Goal: Task Accomplishment & Management: Manage account settings

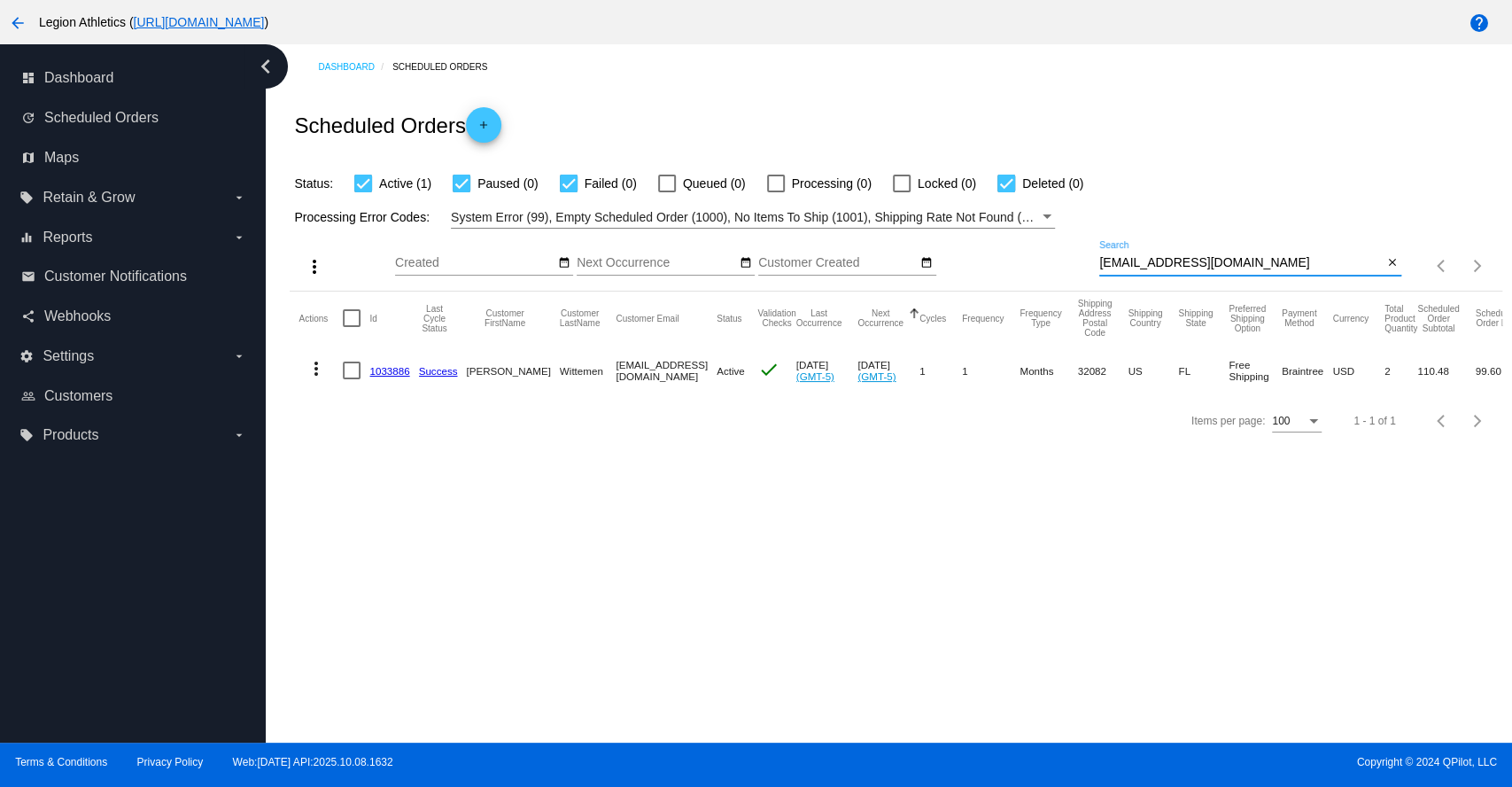
click at [1183, 256] on input "[EMAIL_ADDRESS][DOMAIN_NAME]" at bounding box center [1241, 264] width 284 height 14
paste input "z28four@ao"
type input "[EMAIL_ADDRESS][DOMAIN_NAME]"
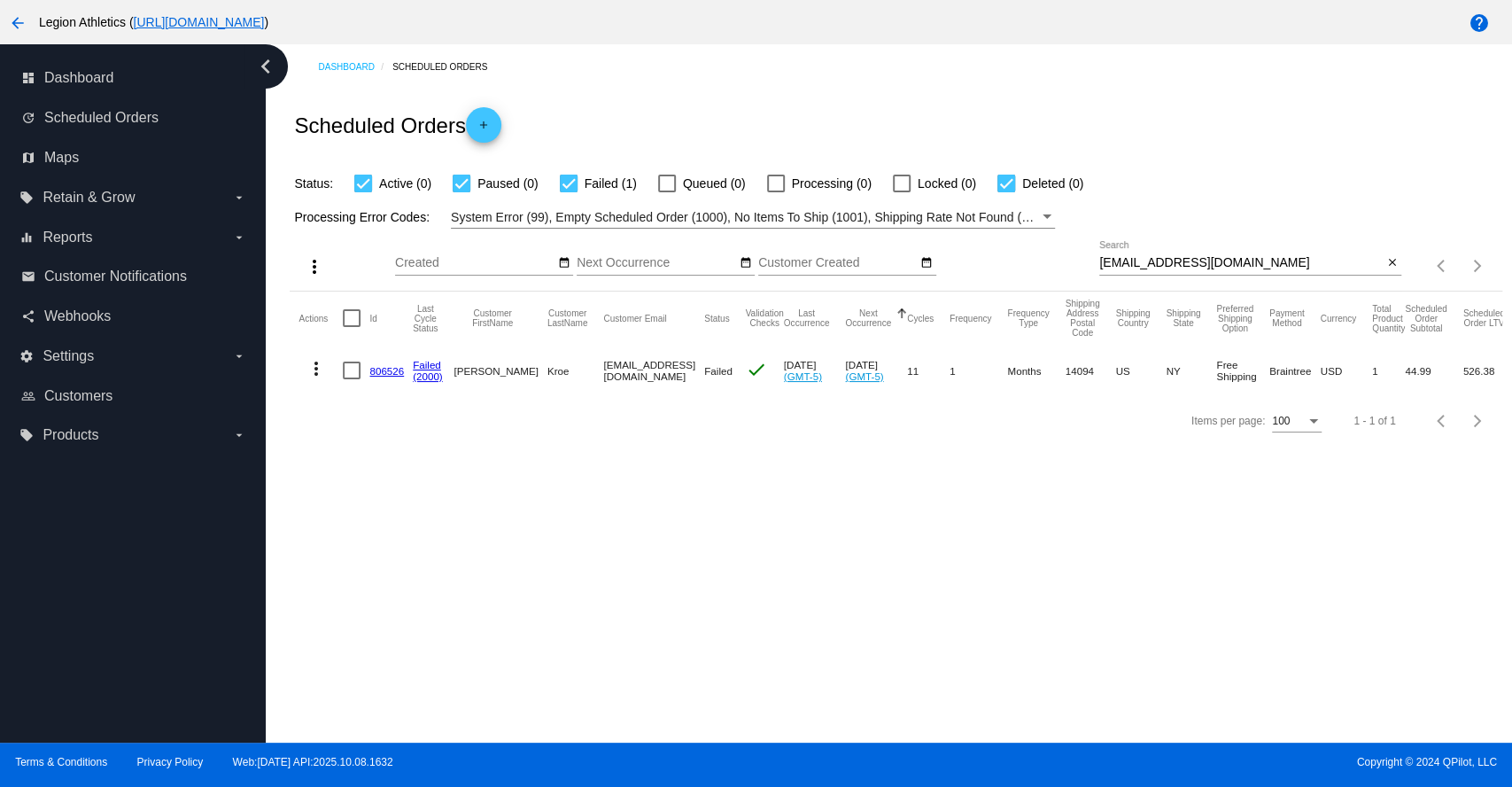
click at [376, 369] on link "806526" at bounding box center [386, 370] width 35 height 12
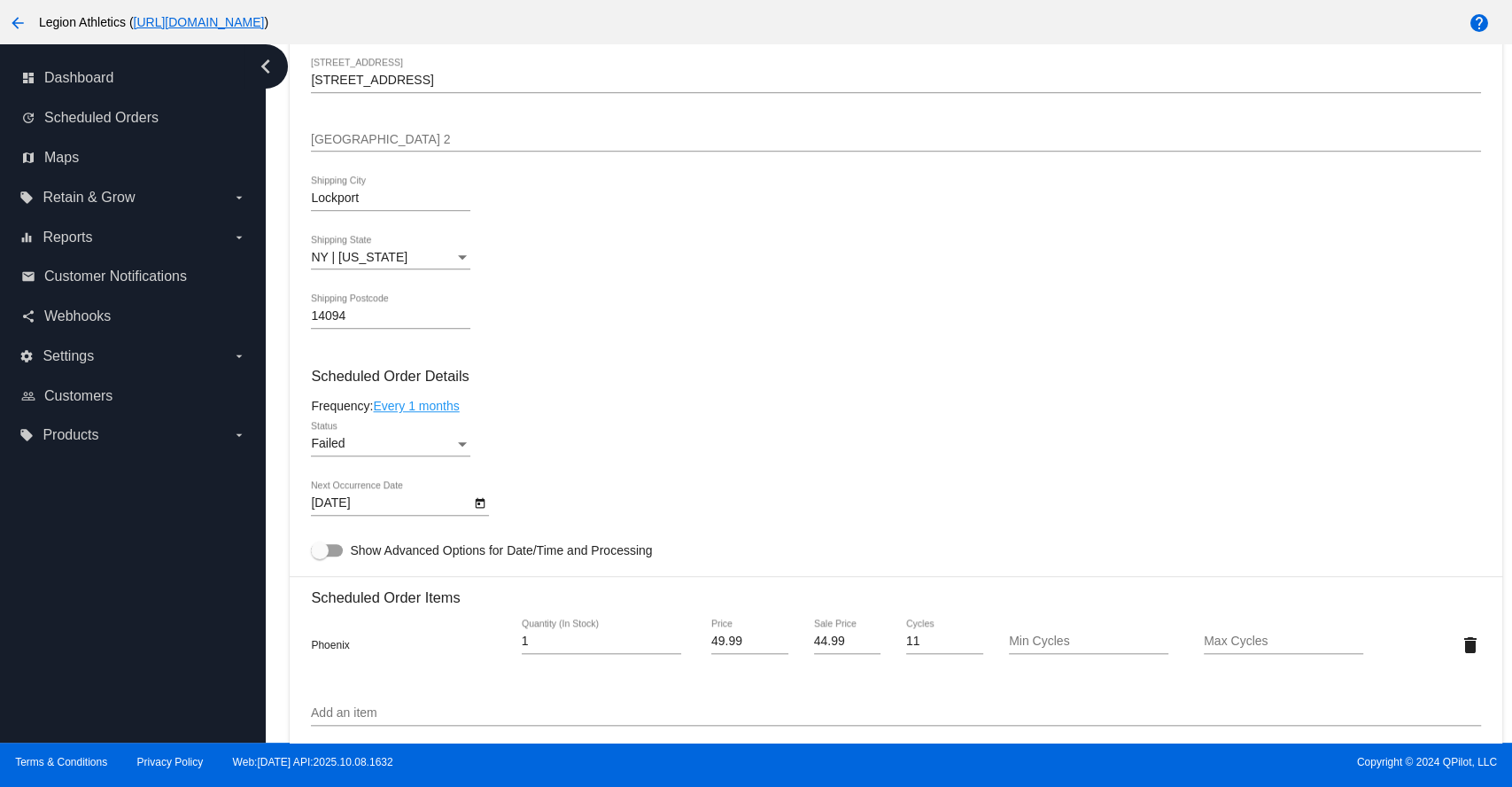
scroll to position [985, 0]
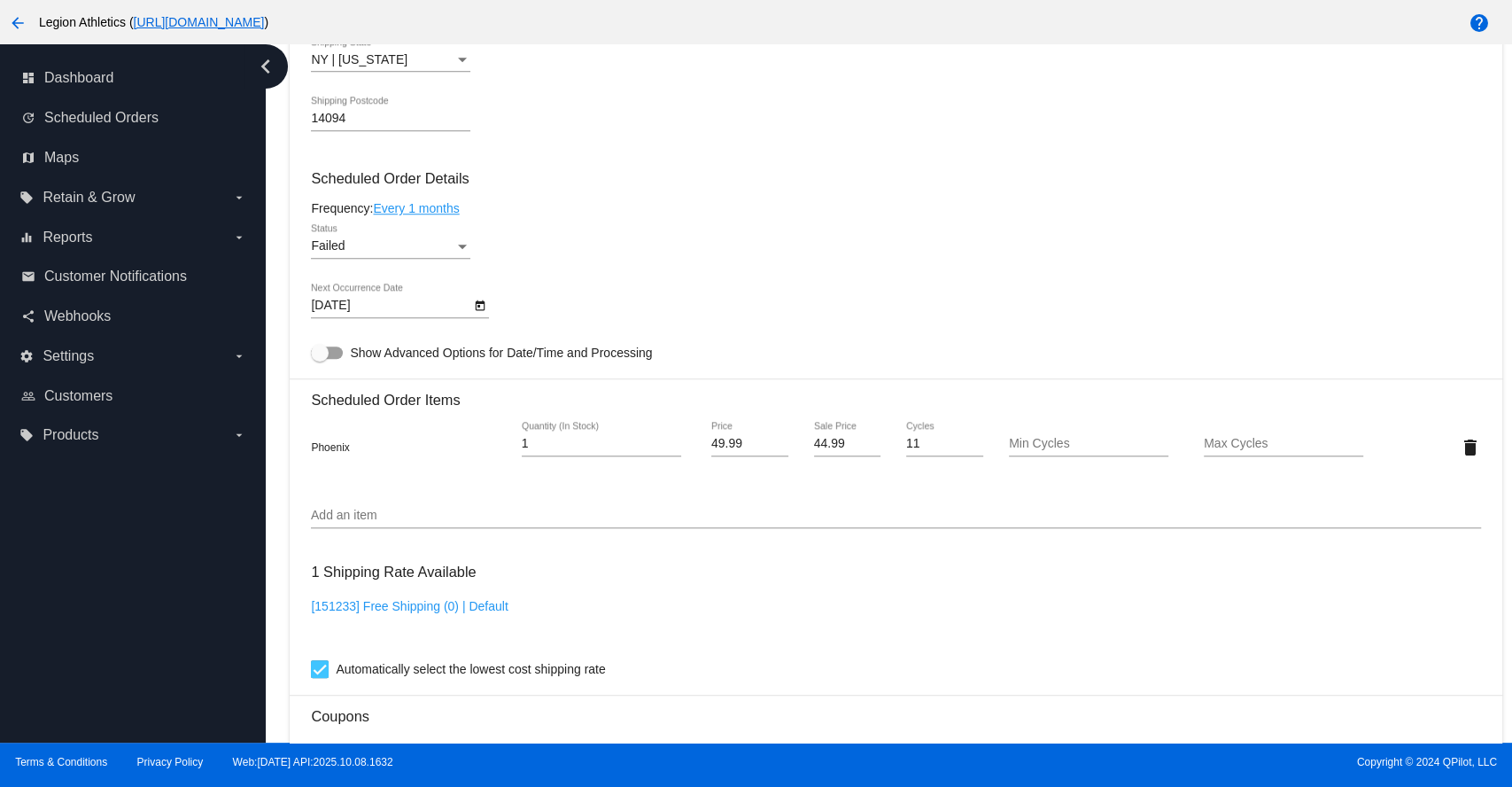
click at [482, 311] on icon "Open calendar" at bounding box center [481, 305] width 12 height 21
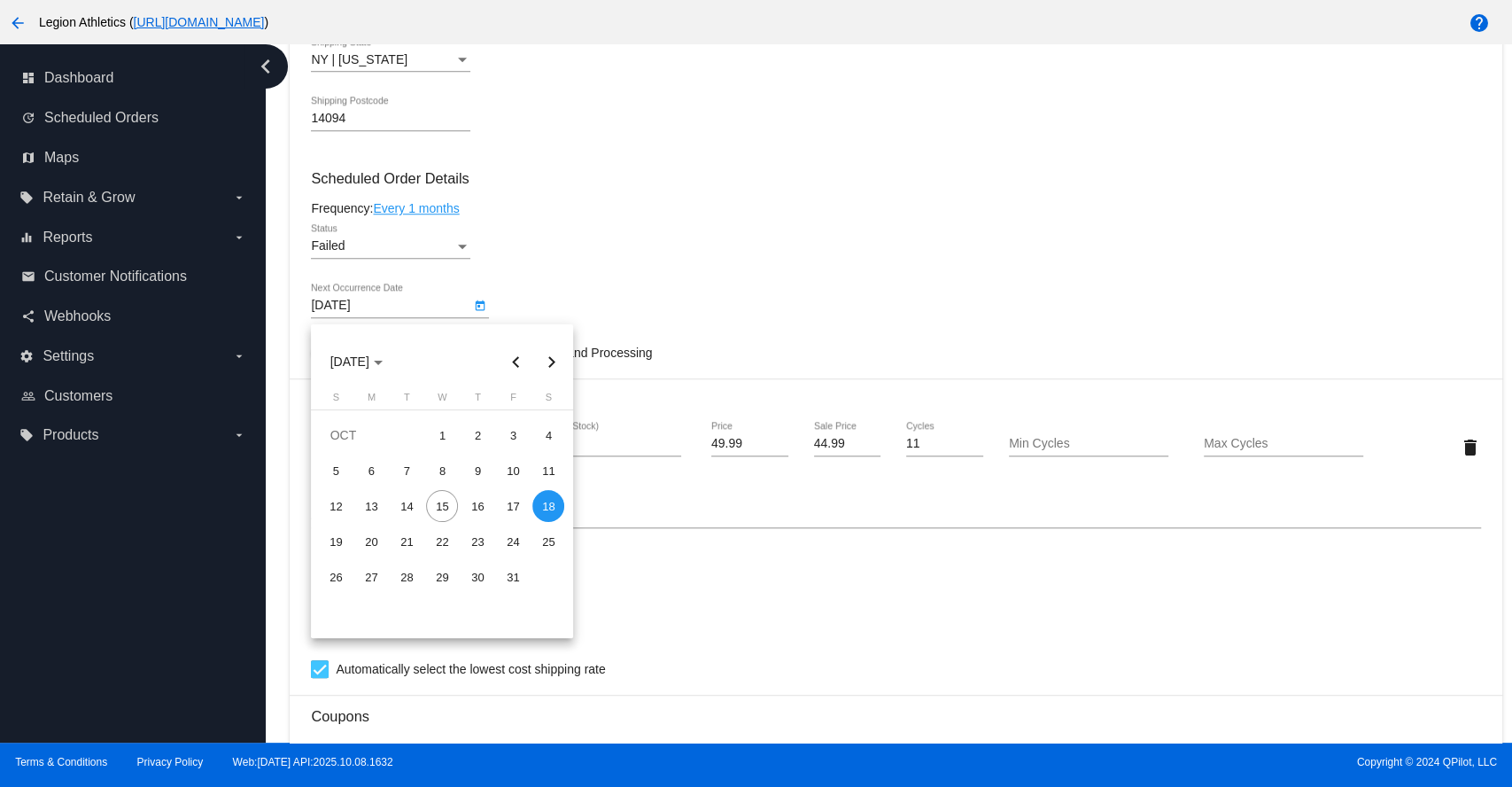
click at [547, 360] on button "Next month" at bounding box center [551, 361] width 36 height 36
click at [368, 472] on div "3" at bounding box center [371, 471] width 32 height 32
type input "[DATE]"
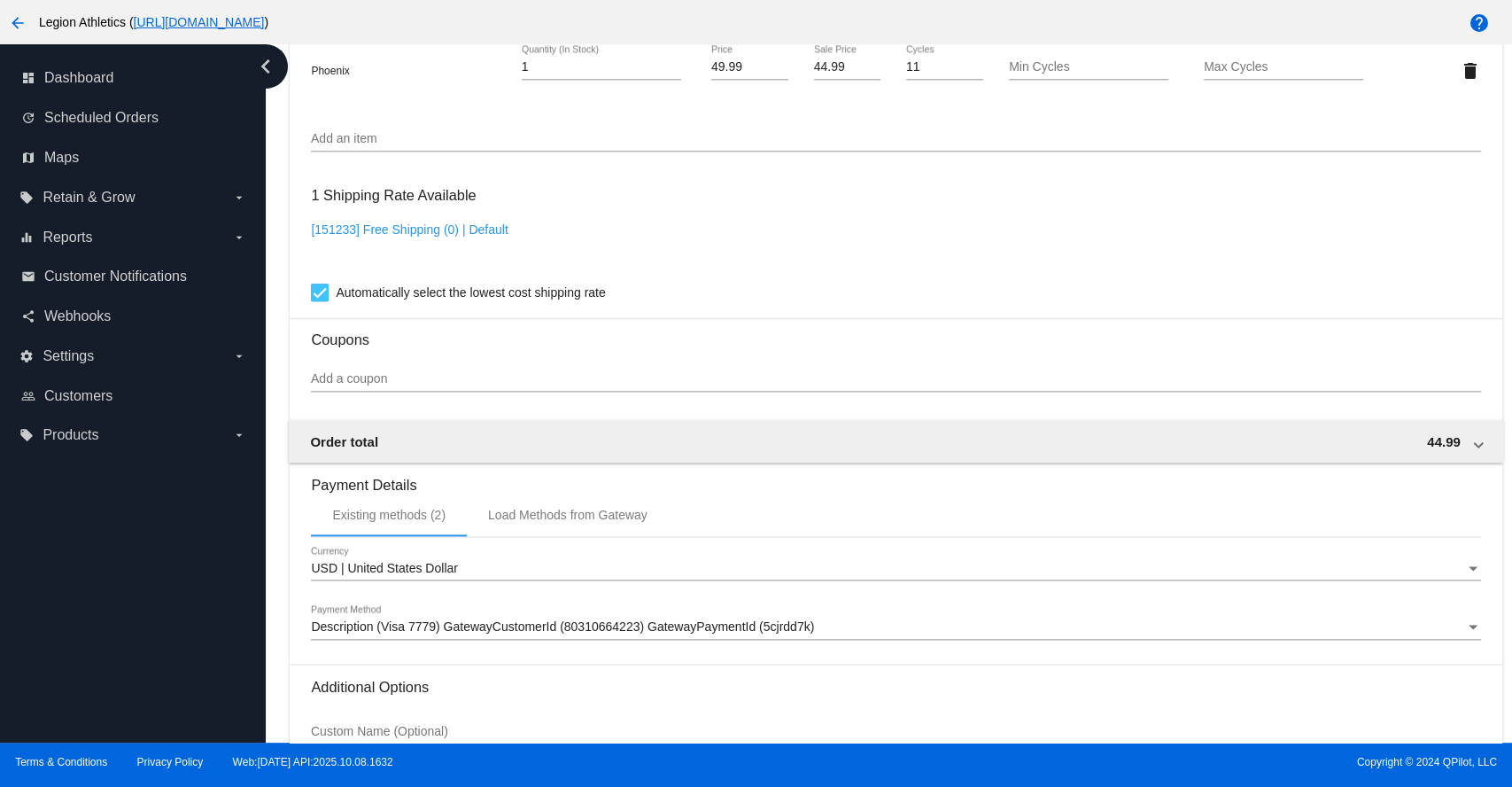
scroll to position [1545, 0]
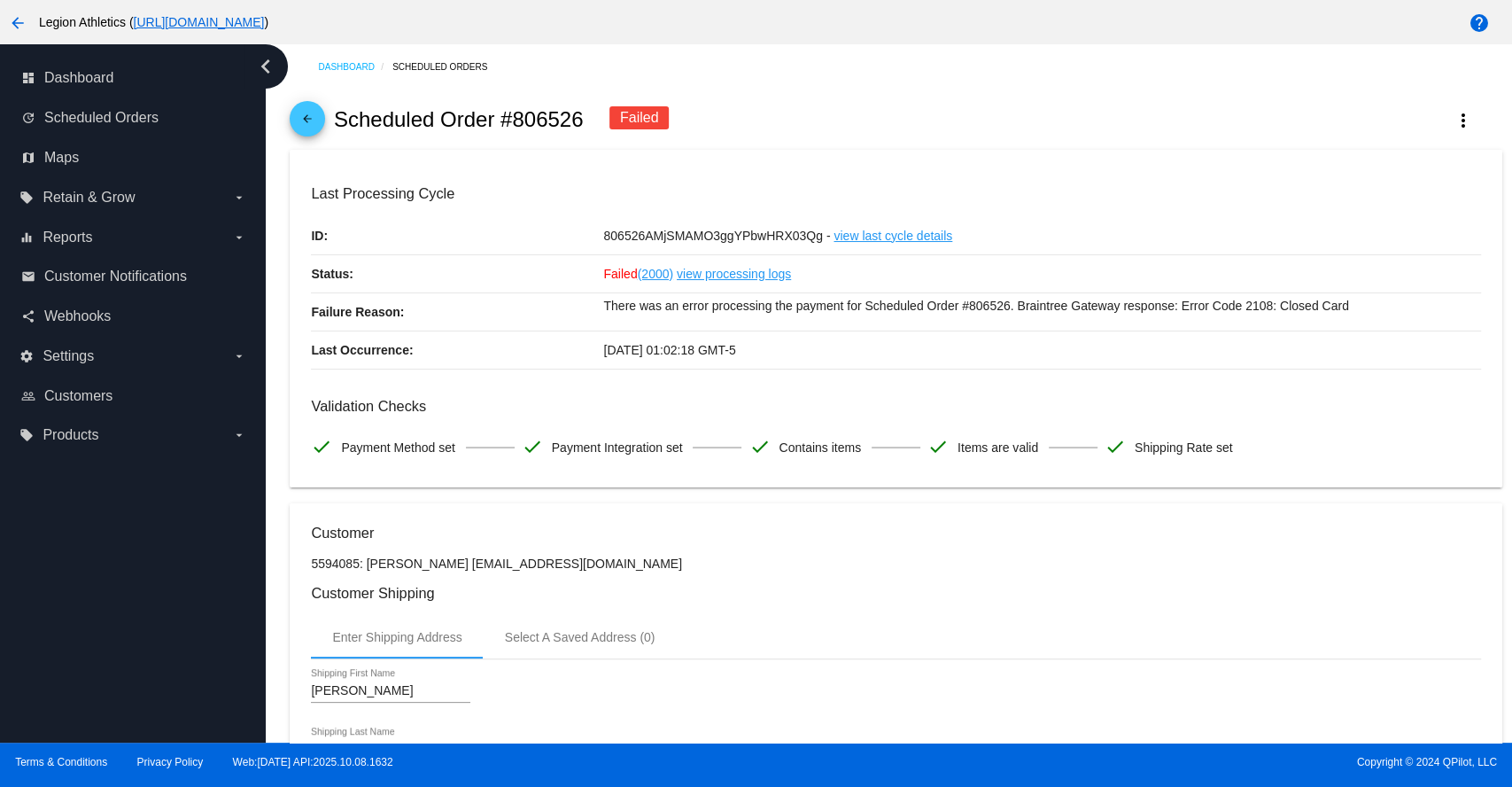
scroll to position [394, 0]
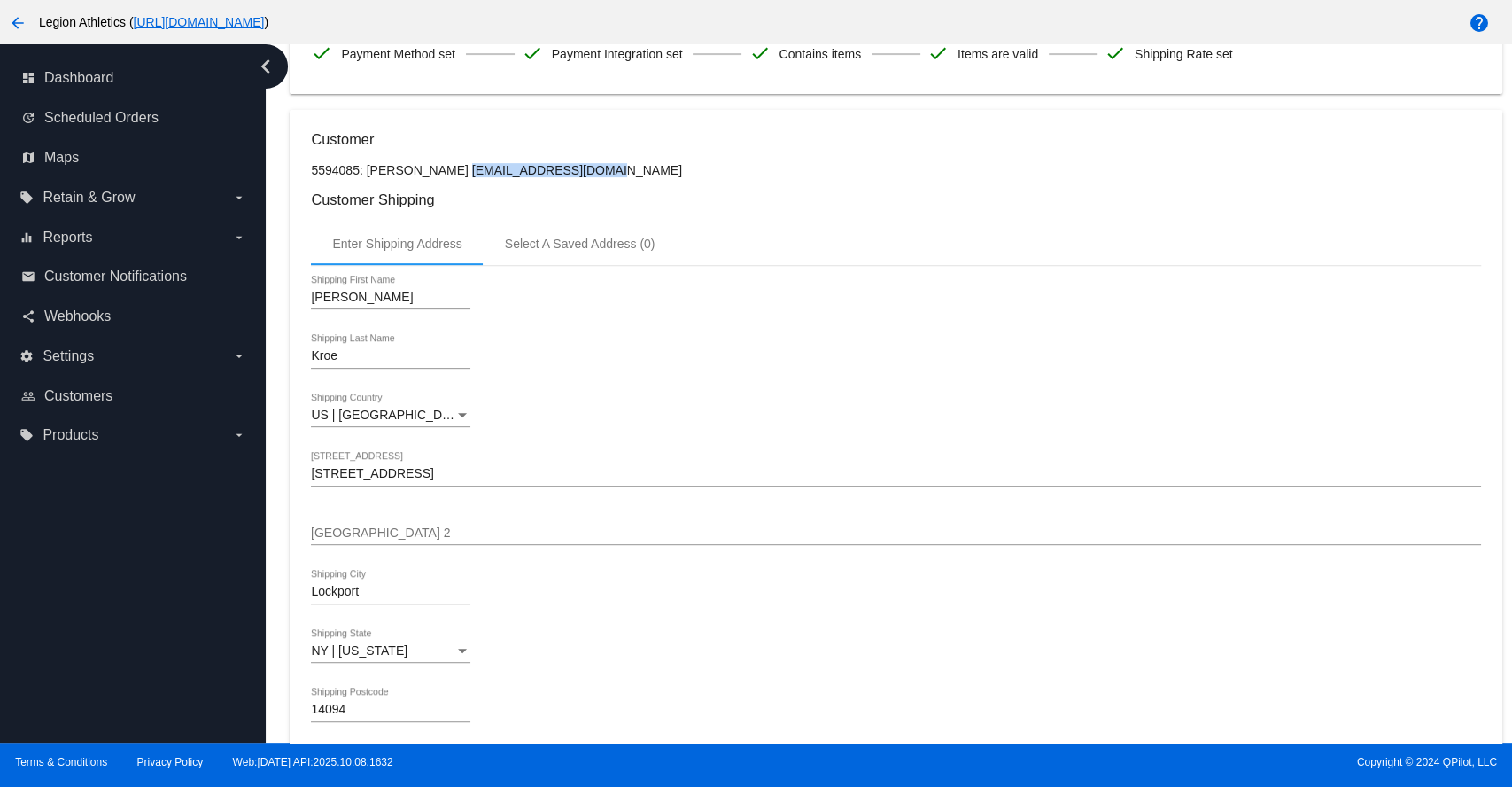
drag, startPoint x: 414, startPoint y: 168, endPoint x: 546, endPoint y: 171, distance: 132.0
click at [546, 171] on p "5594085: [PERSON_NAME] [EMAIL_ADDRESS][DOMAIN_NAME]" at bounding box center [895, 170] width 1169 height 14
click at [560, 168] on p "5594085: [PERSON_NAME] [EMAIL_ADDRESS][DOMAIN_NAME]" at bounding box center [895, 170] width 1169 height 14
drag, startPoint x: 546, startPoint y: 166, endPoint x: 368, endPoint y: 164, distance: 178.0
click at [368, 164] on p "5594085: [PERSON_NAME] [EMAIL_ADDRESS][DOMAIN_NAME]" at bounding box center [895, 170] width 1169 height 14
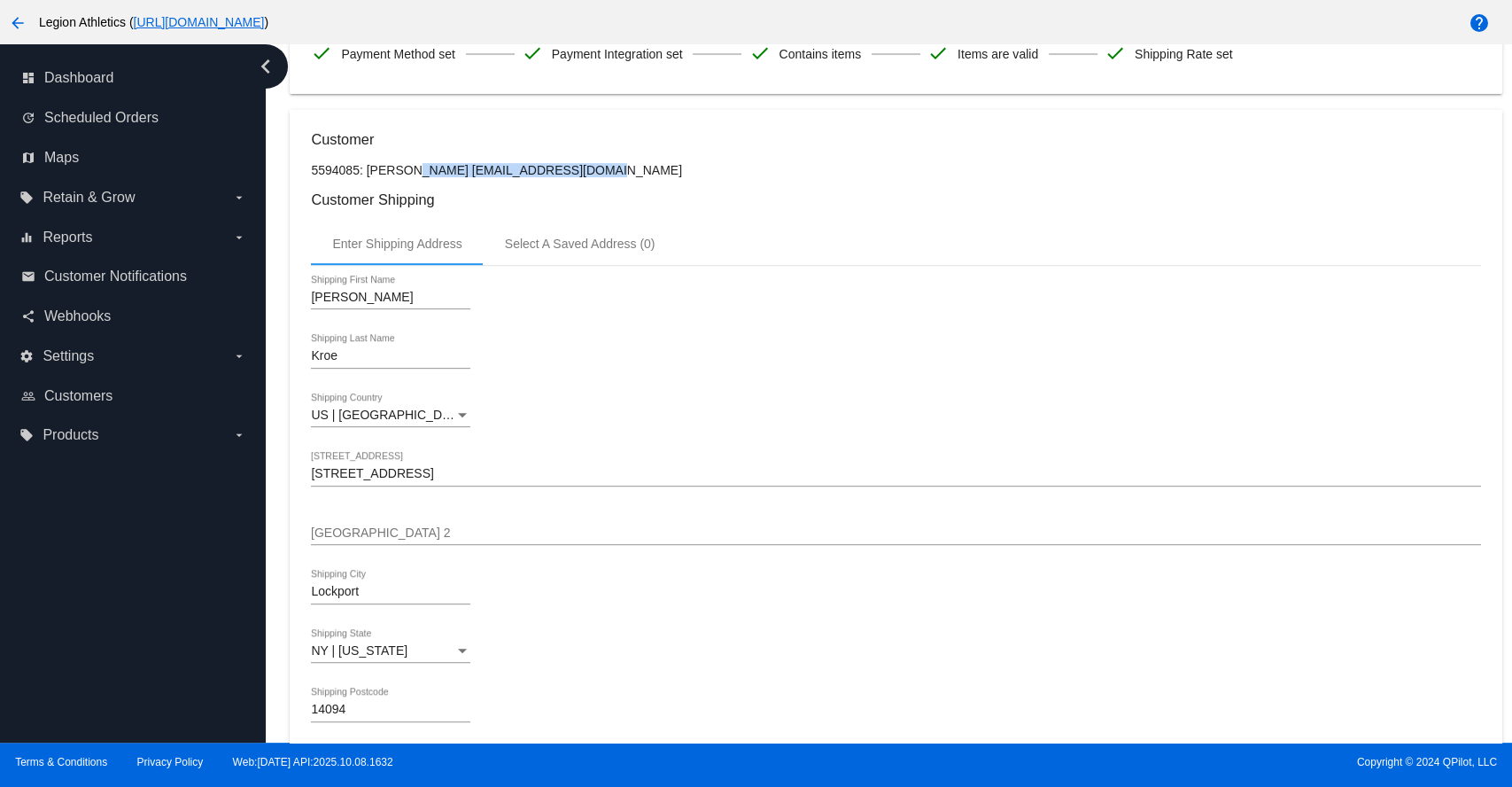
copy p "[PERSON_NAME] [EMAIL_ADDRESS][DOMAIN_NAME]"
drag, startPoint x: 1117, startPoint y: 184, endPoint x: 1118, endPoint y: 96, distance: 88.0
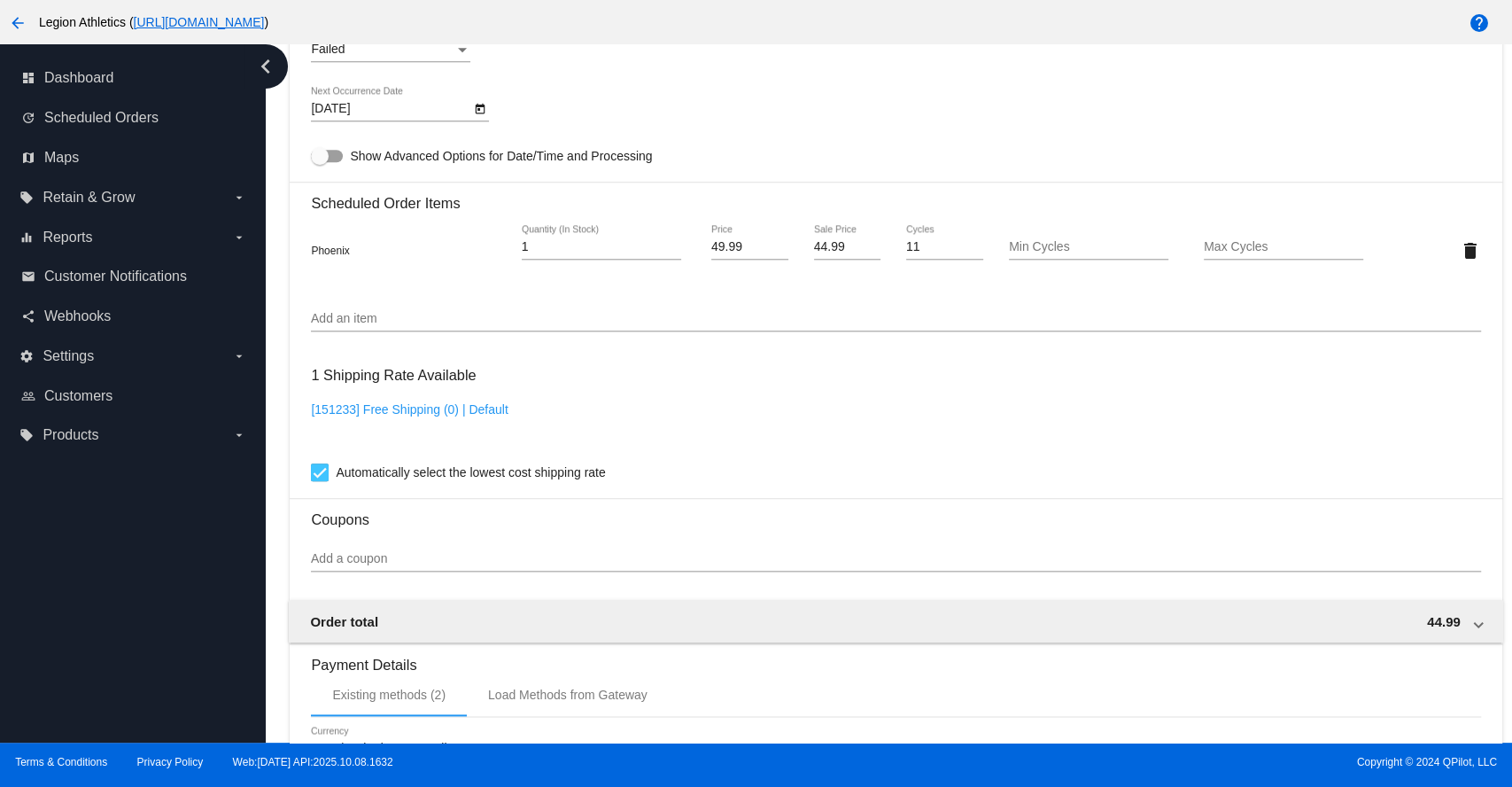
scroll to position [1378, 0]
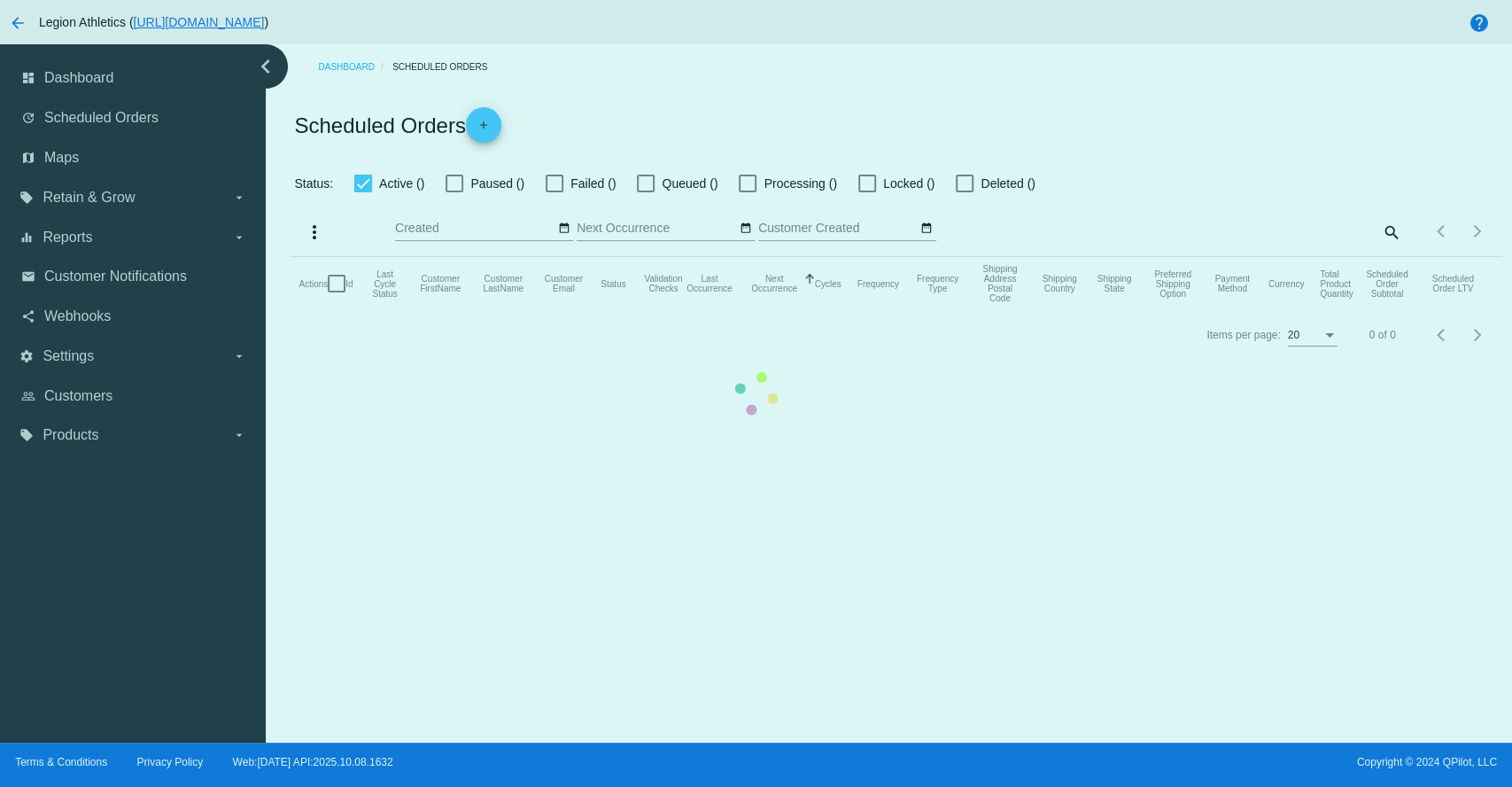
checkbox input "true"
